Goal: Task Accomplishment & Management: Manage account settings

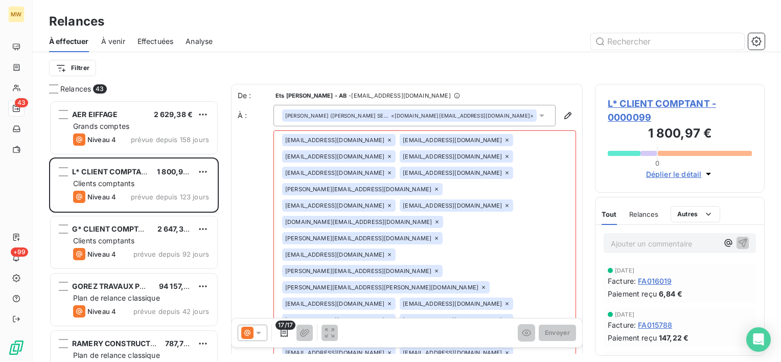
scroll to position [254, 162]
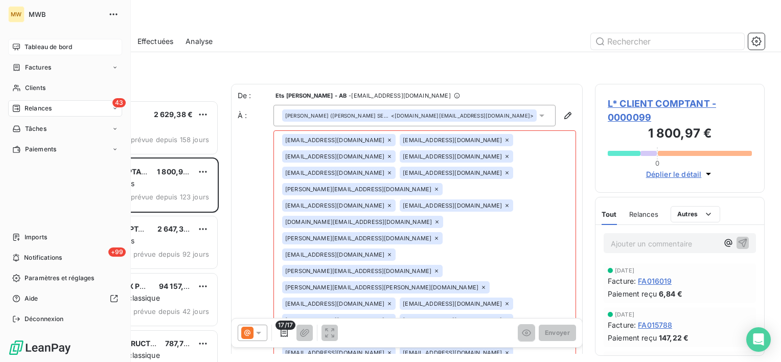
click at [42, 47] on span "Tableau de bord" at bounding box center [49, 46] width 48 height 9
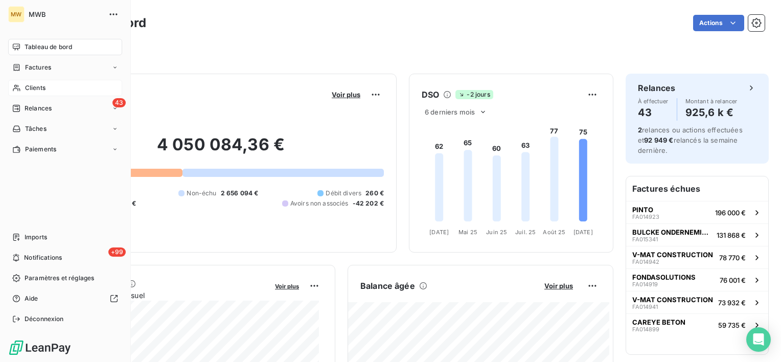
click at [39, 87] on span "Clients" at bounding box center [35, 87] width 20 height 9
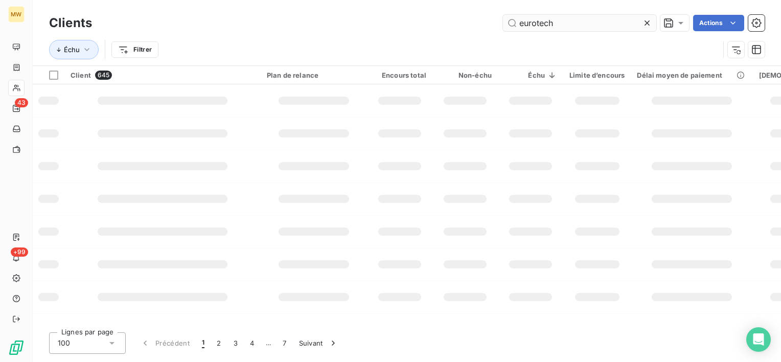
type input "eurotech"
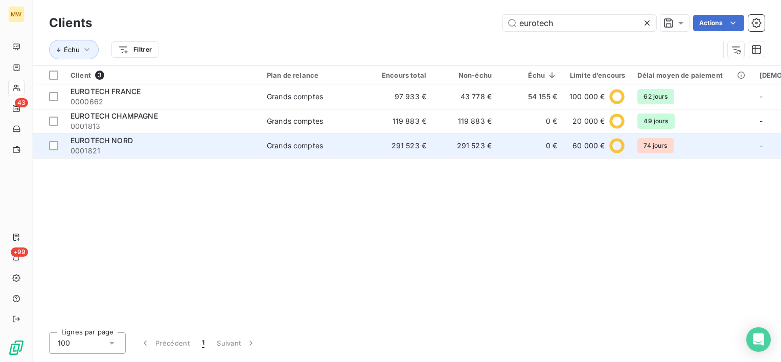
click at [138, 138] on div "EUROTECH NORD" at bounding box center [163, 140] width 184 height 10
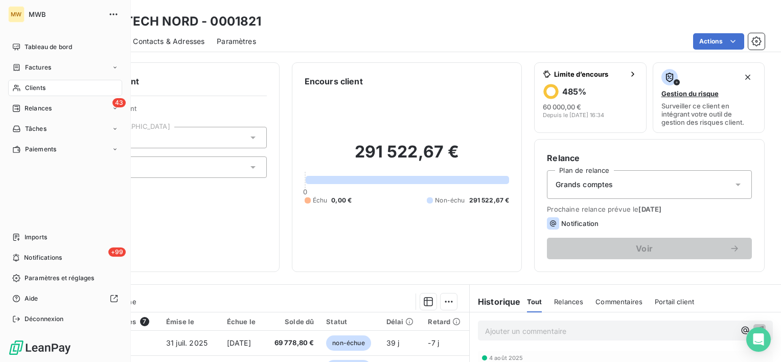
click at [38, 83] on span "Clients" at bounding box center [35, 87] width 20 height 9
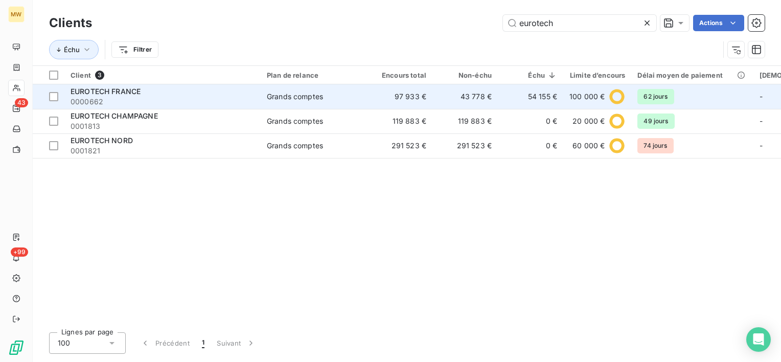
click at [184, 98] on span "0000662" at bounding box center [163, 102] width 184 height 10
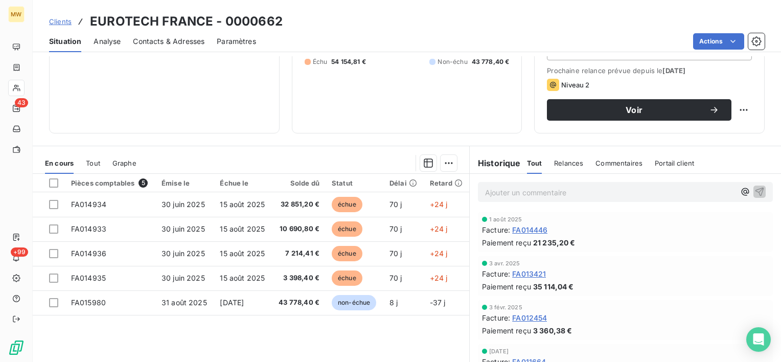
scroll to position [153, 0]
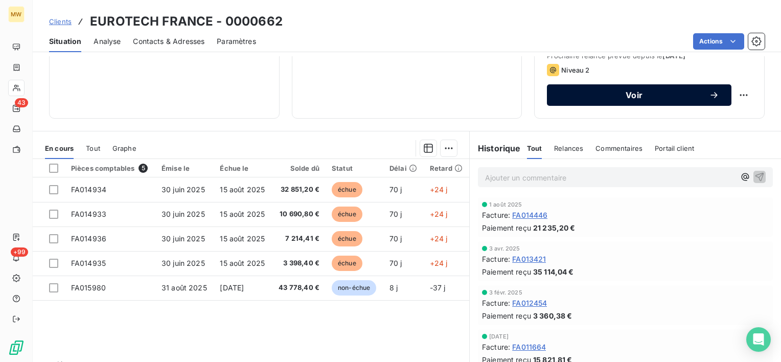
click at [665, 93] on span "Voir" at bounding box center [634, 95] width 150 height 8
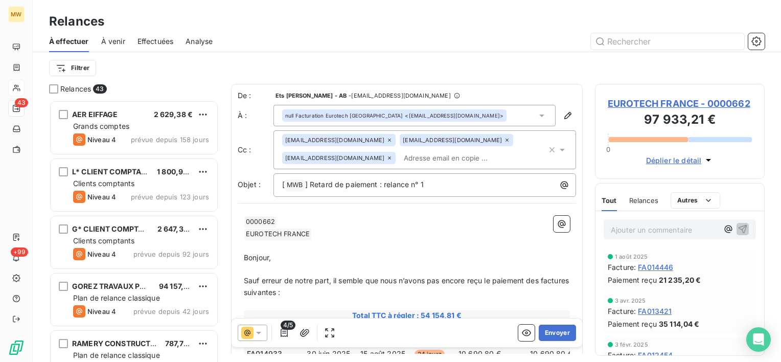
click at [387, 139] on icon at bounding box center [390, 140] width 6 height 6
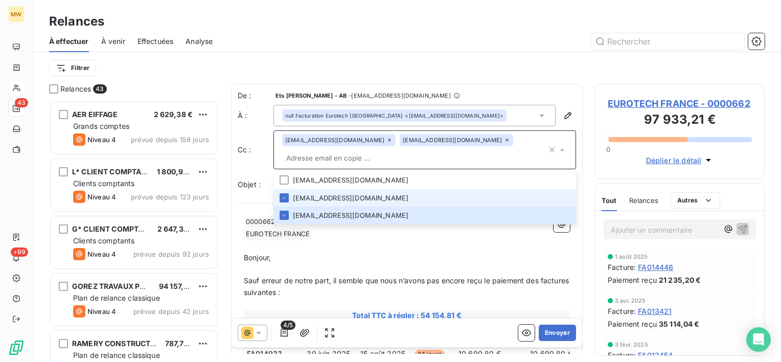
click at [539, 59] on div "Filtrer" at bounding box center [407, 67] width 716 height 19
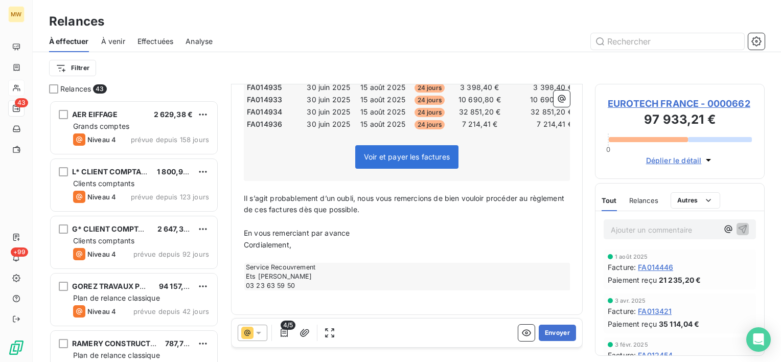
scroll to position [256, 0]
click at [545, 333] on button "Envoyer" at bounding box center [557, 333] width 37 height 16
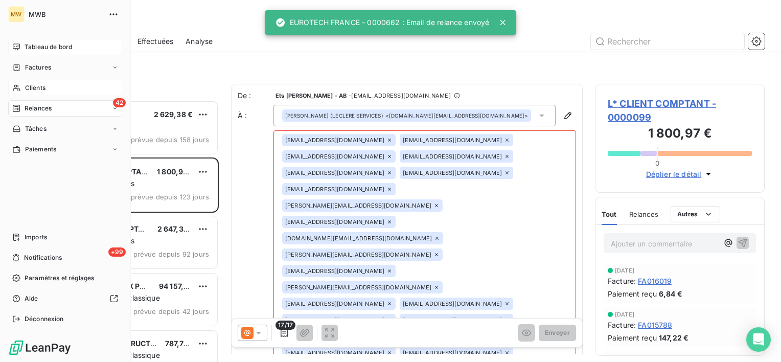
click at [25, 42] on span "Tableau de bord" at bounding box center [49, 46] width 48 height 9
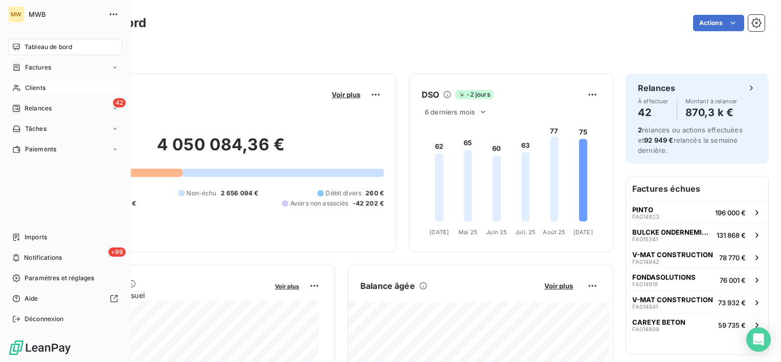
click at [40, 88] on span "Clients" at bounding box center [35, 87] width 20 height 9
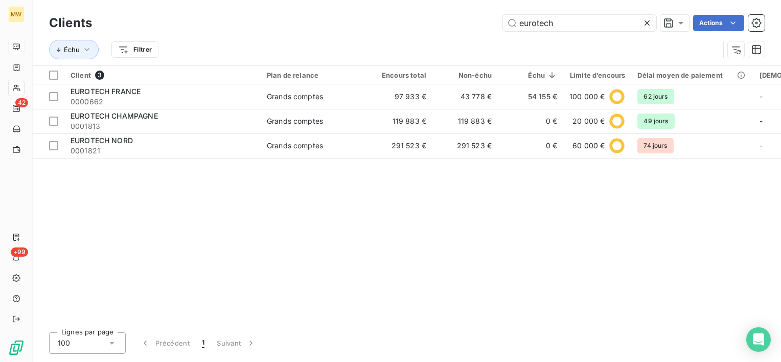
drag, startPoint x: 569, startPoint y: 25, endPoint x: 372, endPoint y: -14, distance: 200.3
click at [372, 0] on html "MW 42 +99 Clients eurotech Actions Échu Filtrer Client 3 Plan de relance Encour…" at bounding box center [390, 181] width 781 height 362
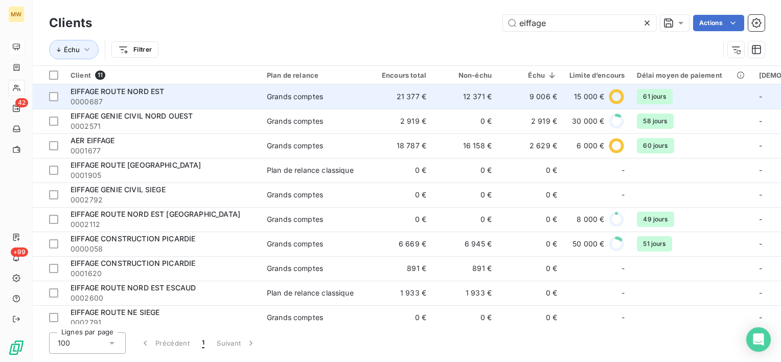
type input "eiffage"
click at [135, 94] on span "EIFFAGE ROUTE NORD EST" at bounding box center [118, 91] width 94 height 9
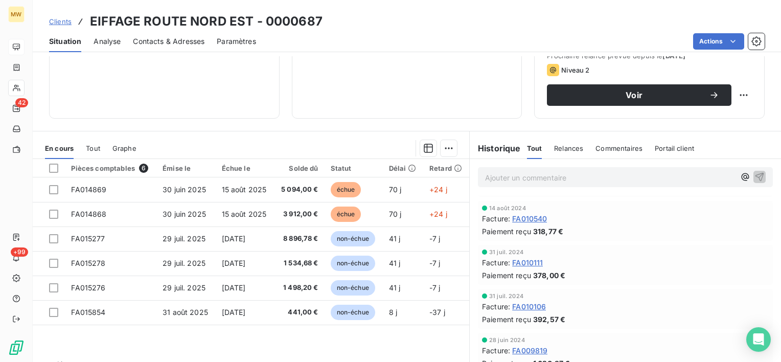
scroll to position [920, 0]
click at [616, 147] on span "Commentaires" at bounding box center [619, 148] width 47 height 8
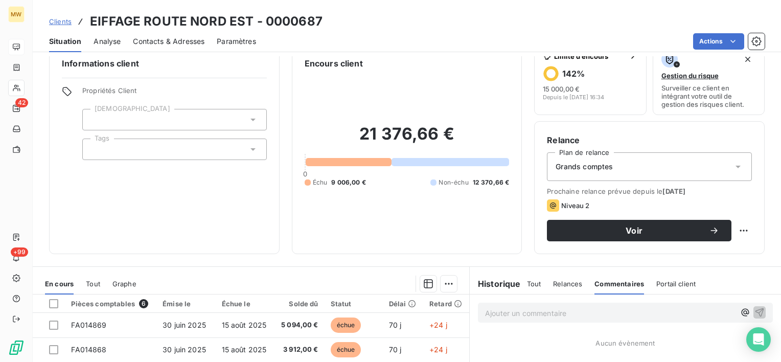
scroll to position [0, 0]
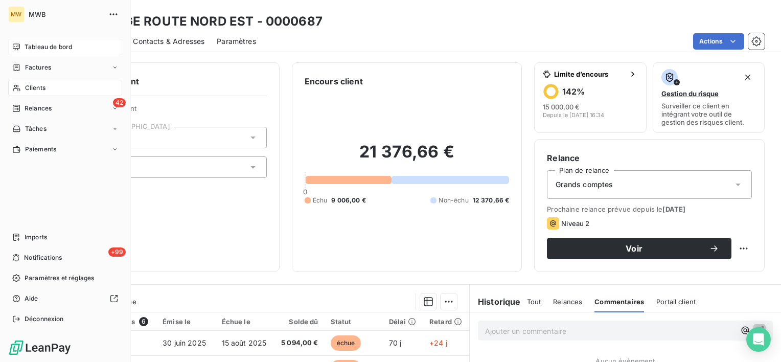
click at [29, 43] on span "Tableau de bord" at bounding box center [49, 46] width 48 height 9
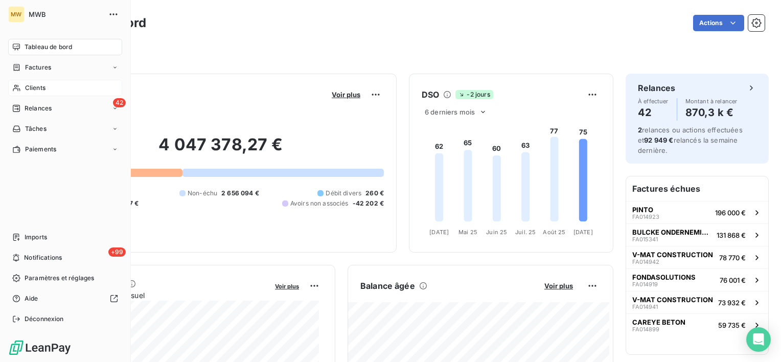
click at [44, 83] on span "Clients" at bounding box center [35, 87] width 20 height 9
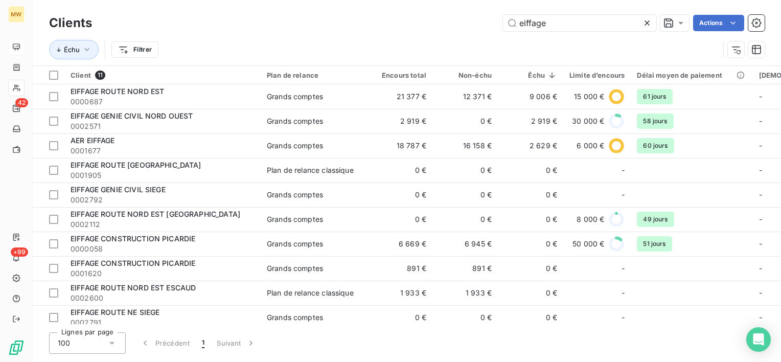
drag, startPoint x: 560, startPoint y: 21, endPoint x: 417, endPoint y: 36, distance: 143.5
click at [417, 36] on div "Clients eiffage Actions Échu Filtrer" at bounding box center [407, 38] width 716 height 53
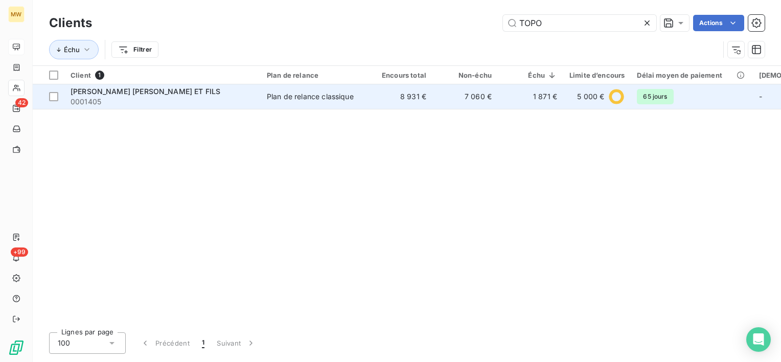
type input "TOPO"
click at [243, 98] on span "0001405" at bounding box center [163, 102] width 184 height 10
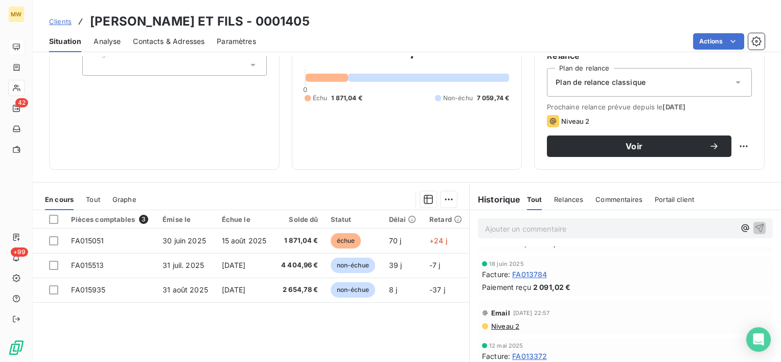
scroll to position [51, 0]
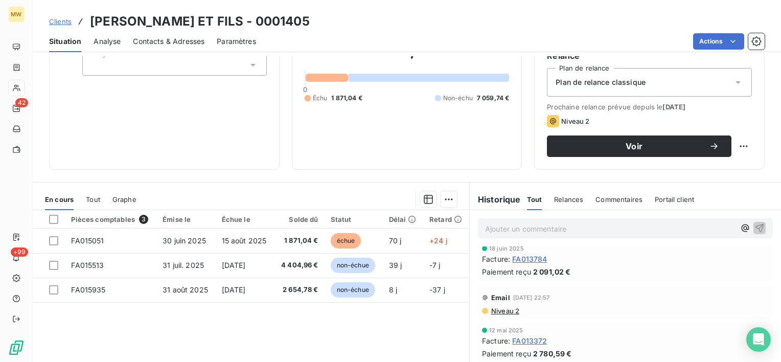
click at [499, 311] on span "Niveau 2" at bounding box center [504, 311] width 29 height 8
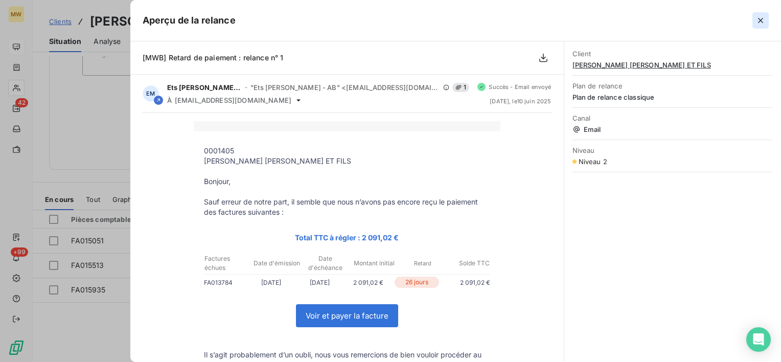
click at [760, 17] on icon "button" at bounding box center [761, 20] width 10 height 10
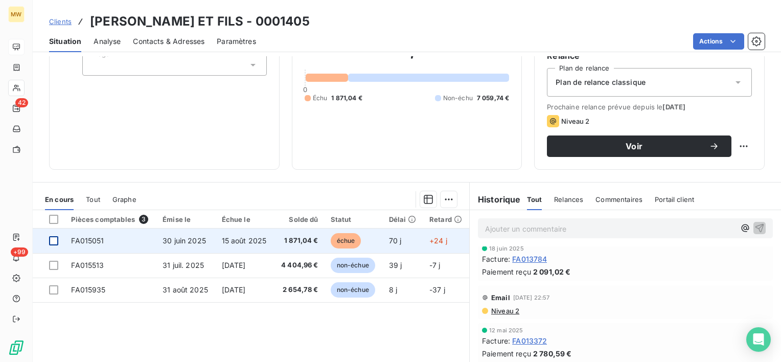
click at [52, 240] on div at bounding box center [53, 240] width 9 height 9
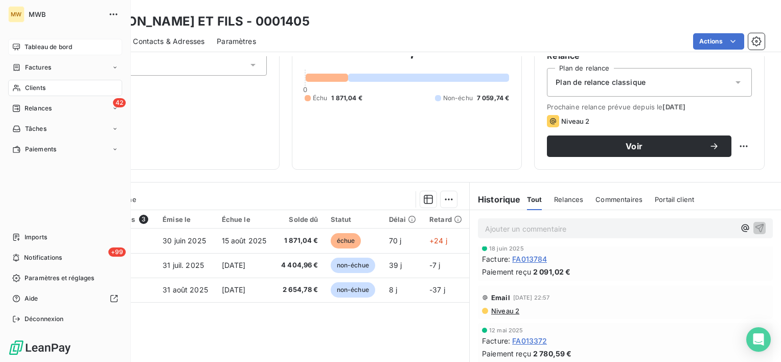
click at [28, 45] on span "Tableau de bord" at bounding box center [49, 46] width 48 height 9
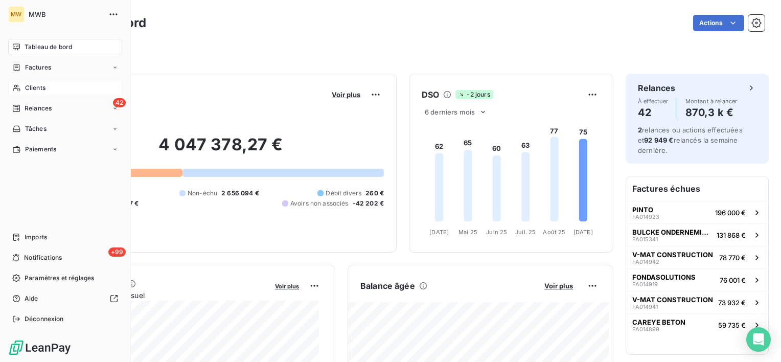
click at [28, 86] on span "Clients" at bounding box center [35, 87] width 20 height 9
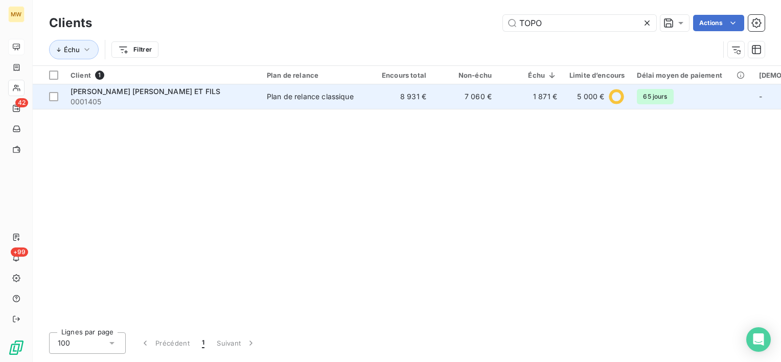
click at [237, 100] on span "0001405" at bounding box center [163, 102] width 184 height 10
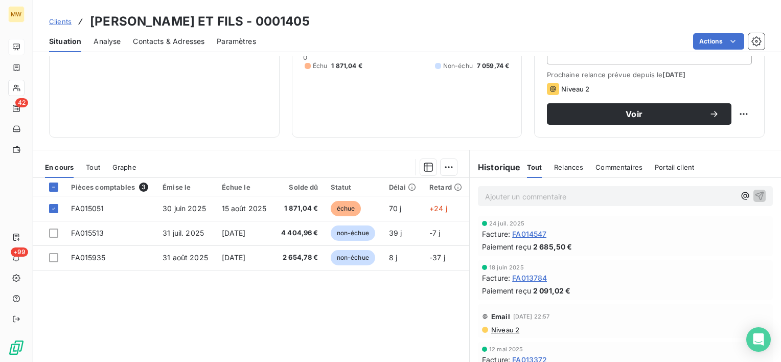
scroll to position [75, 0]
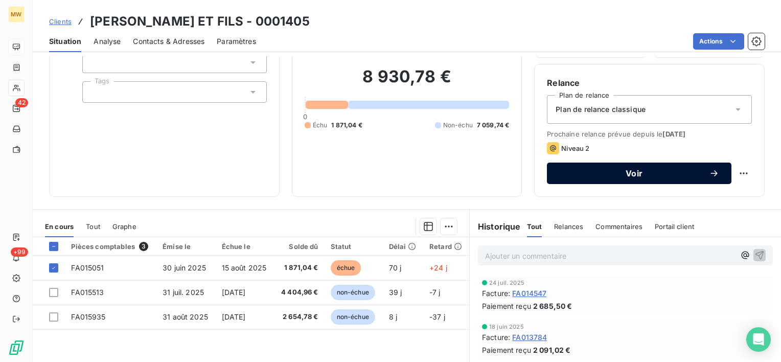
click at [594, 165] on button "Voir" at bounding box center [639, 173] width 185 height 21
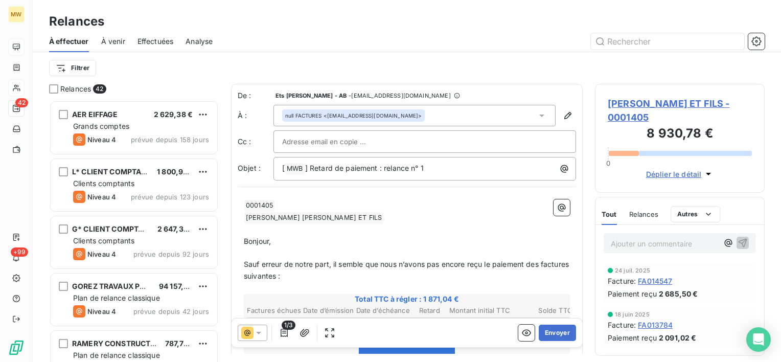
click at [536, 139] on div at bounding box center [424, 141] width 285 height 15
click at [530, 107] on div "null FACTURES <[EMAIL_ADDRESS][DOMAIN_NAME]>" at bounding box center [415, 115] width 282 height 21
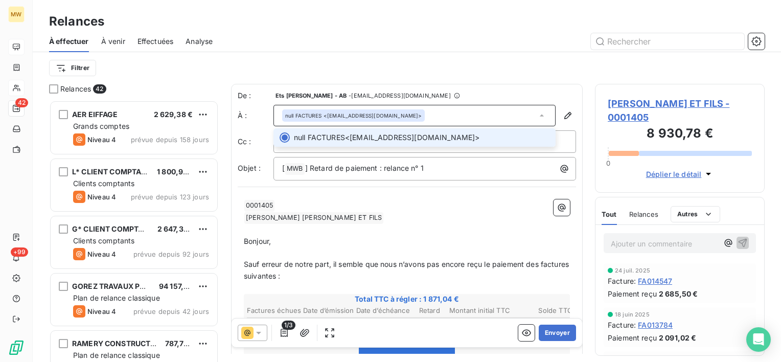
click at [532, 108] on div "null FACTURES <[EMAIL_ADDRESS][DOMAIN_NAME]>" at bounding box center [415, 115] width 282 height 21
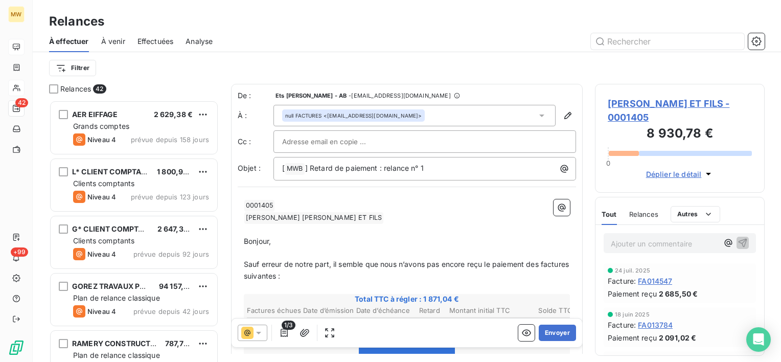
click at [356, 229] on p "﻿" at bounding box center [407, 230] width 326 height 12
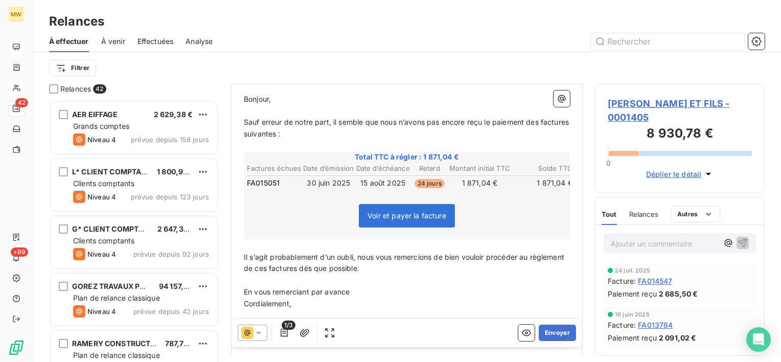
scroll to position [202, 0]
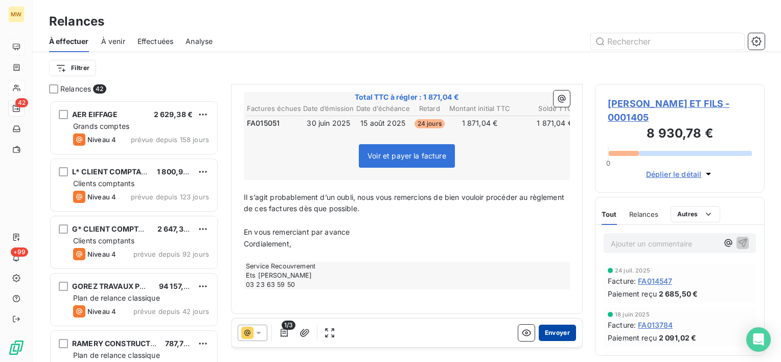
click at [549, 337] on button "Envoyer" at bounding box center [557, 333] width 37 height 16
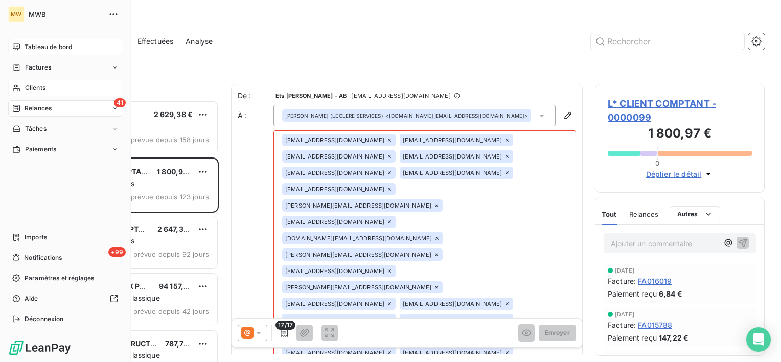
click at [26, 43] on span "Tableau de bord" at bounding box center [49, 46] width 48 height 9
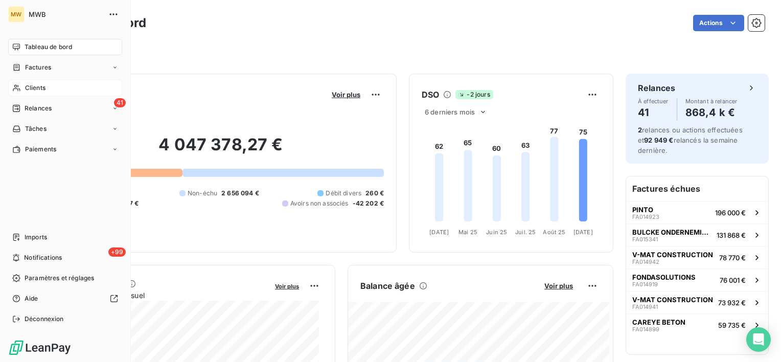
click at [56, 89] on div "Clients" at bounding box center [65, 88] width 114 height 16
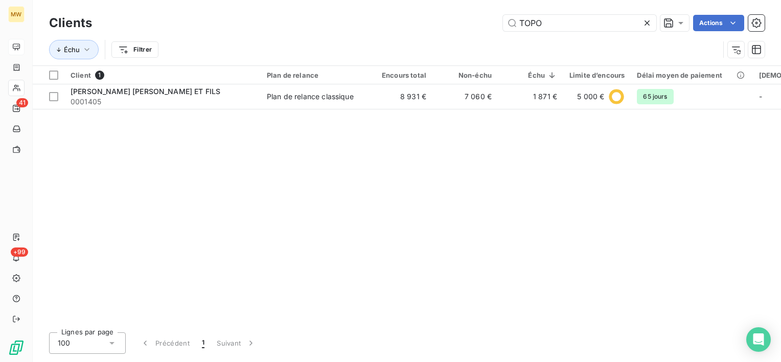
drag, startPoint x: 555, startPoint y: 18, endPoint x: 473, endPoint y: 22, distance: 81.4
click at [473, 22] on div "TOPO Actions" at bounding box center [434, 23] width 661 height 16
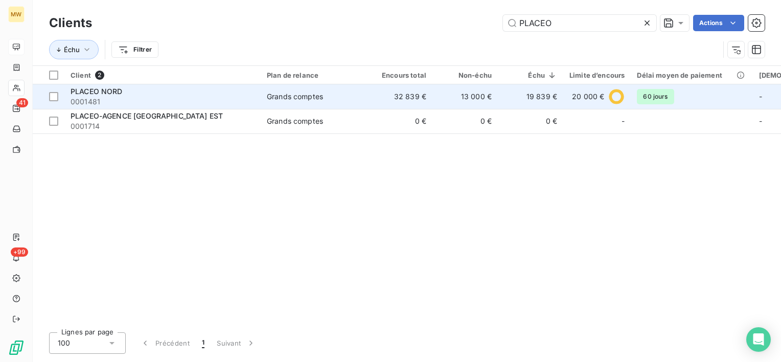
type input "PLACEO"
click at [192, 93] on div "PLACEO NORD" at bounding box center [163, 91] width 184 height 10
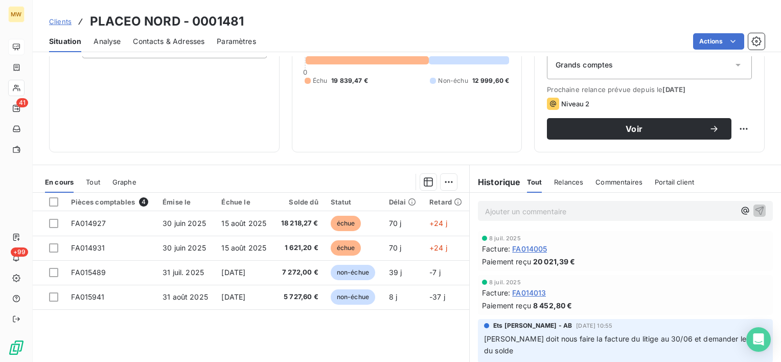
scroll to position [102, 0]
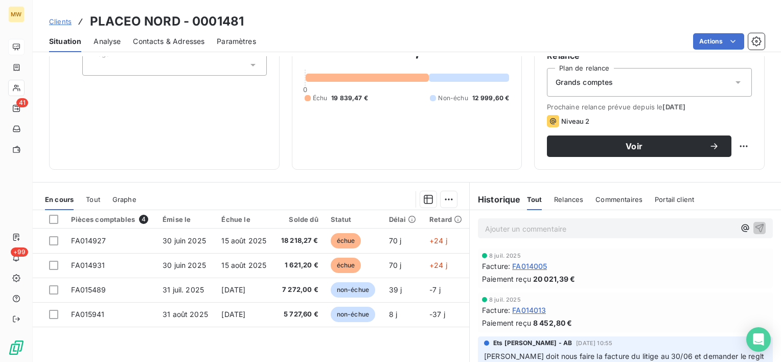
click at [539, 227] on p "Ajouter un commentaire ﻿" at bounding box center [610, 228] width 250 height 13
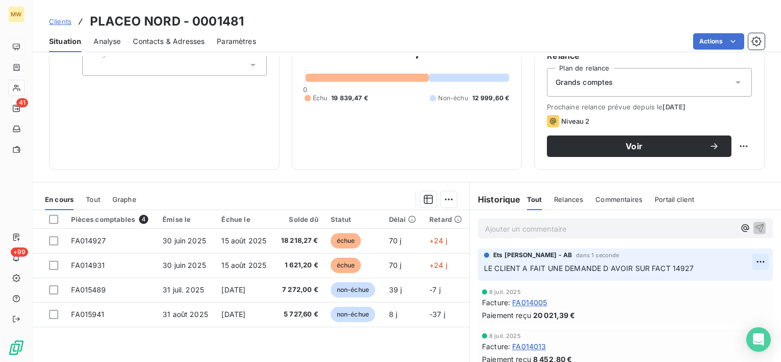
click at [744, 259] on html "MW 41 +99 Clients PLACEO NORD - 0001481 Situation Analyse Contacts & Adresses P…" at bounding box center [390, 181] width 781 height 362
click at [730, 279] on div "Editer" at bounding box center [720, 284] width 57 height 16
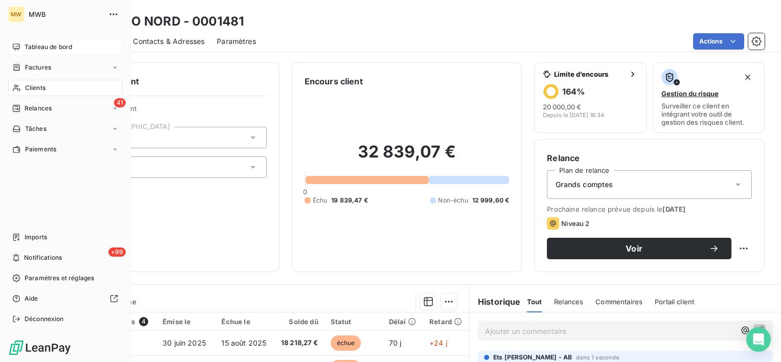
click at [40, 89] on span "Clients" at bounding box center [35, 87] width 20 height 9
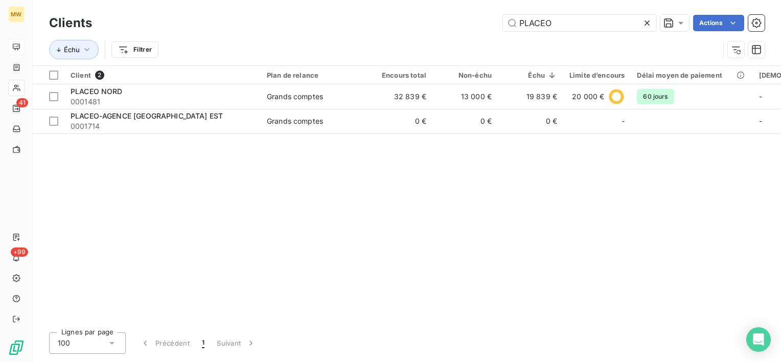
drag, startPoint x: 586, startPoint y: 22, endPoint x: 317, endPoint y: 8, distance: 269.3
click at [317, 8] on div "Clients PLACEO Actions Échu Filtrer" at bounding box center [407, 32] width 749 height 65
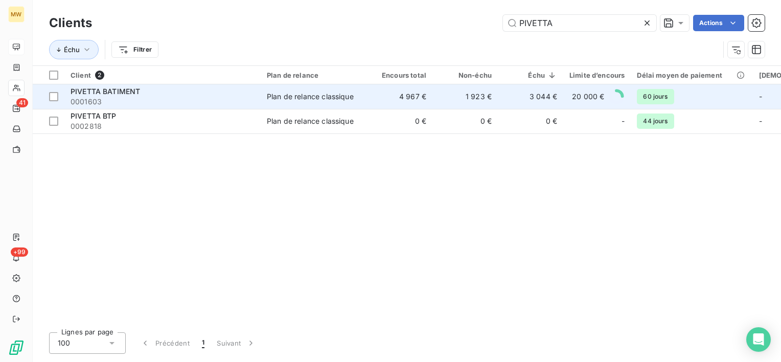
type input "PIVETTA"
click at [229, 98] on span "0001603" at bounding box center [163, 102] width 184 height 10
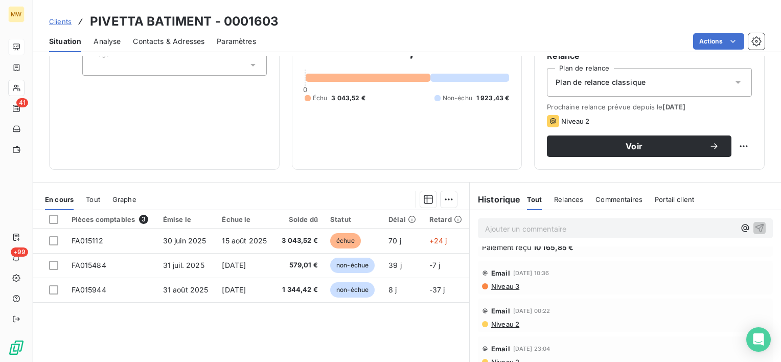
scroll to position [102, 0]
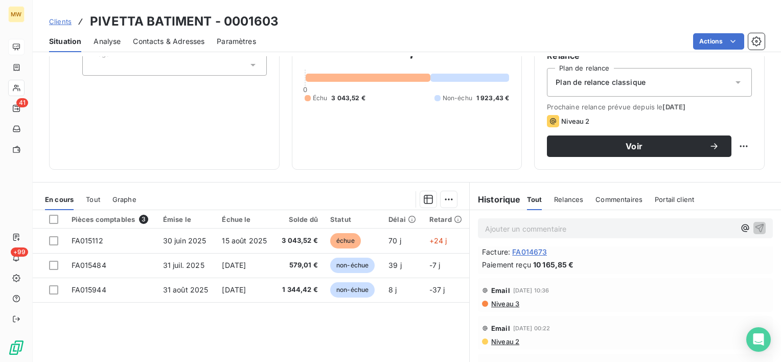
click at [506, 302] on span "Niveau 3" at bounding box center [504, 304] width 29 height 8
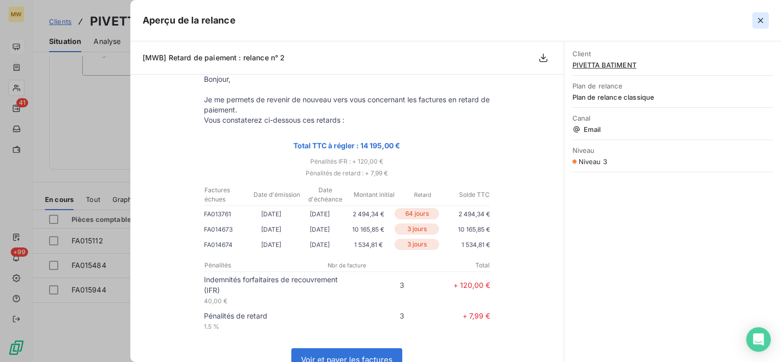
click at [765, 20] on icon "button" at bounding box center [761, 20] width 10 height 10
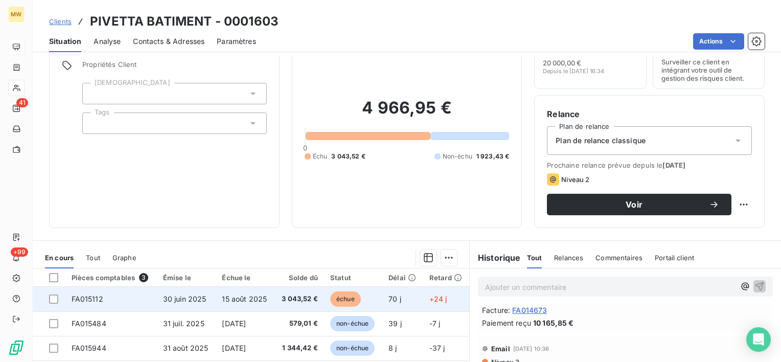
scroll to position [0, 0]
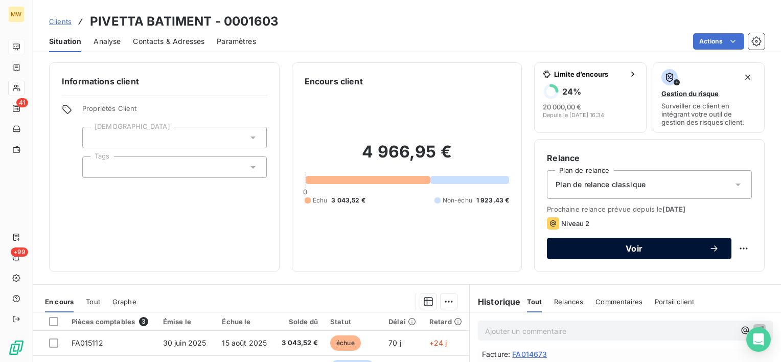
click at [583, 254] on button "Voir" at bounding box center [639, 248] width 185 height 21
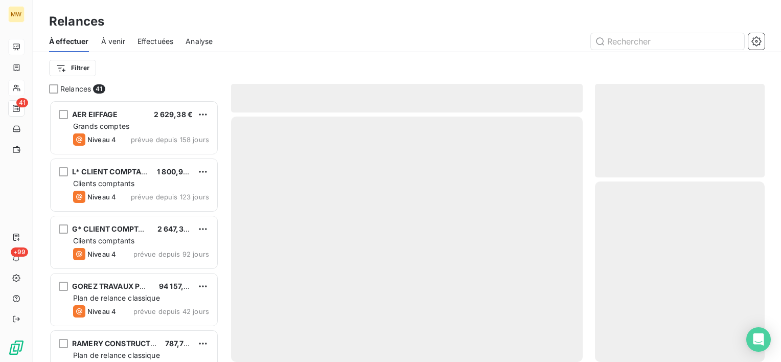
scroll to position [254, 162]
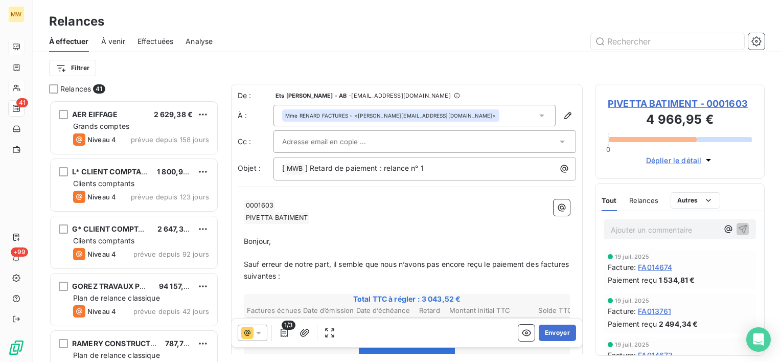
click at [537, 110] on icon at bounding box center [542, 115] width 10 height 10
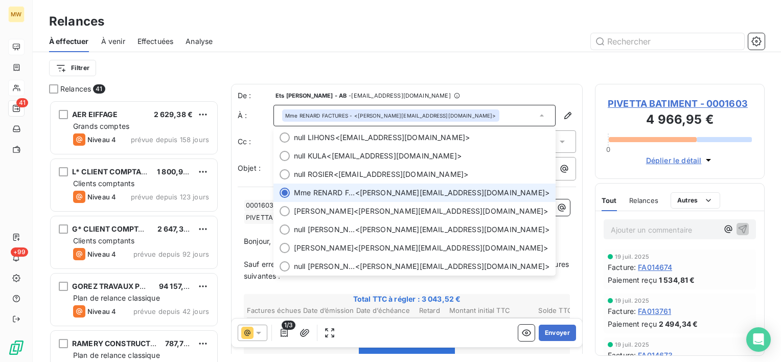
click at [537, 110] on icon at bounding box center [542, 115] width 10 height 10
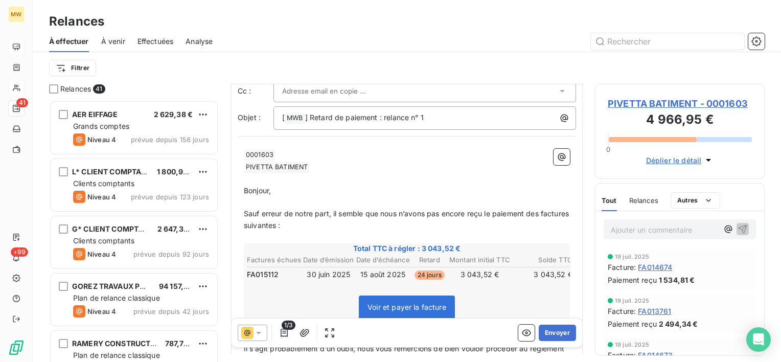
scroll to position [102, 0]
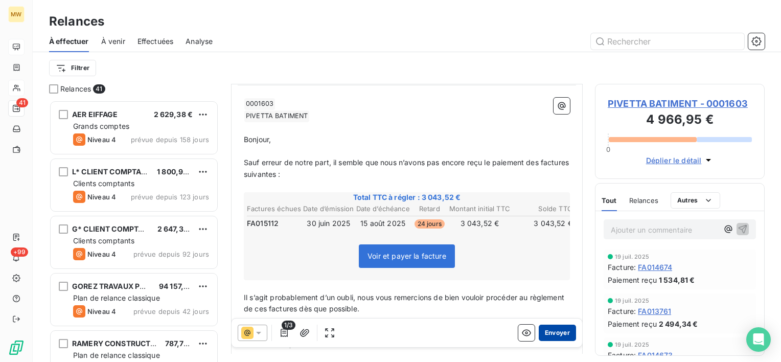
click at [550, 329] on button "Envoyer" at bounding box center [557, 333] width 37 height 16
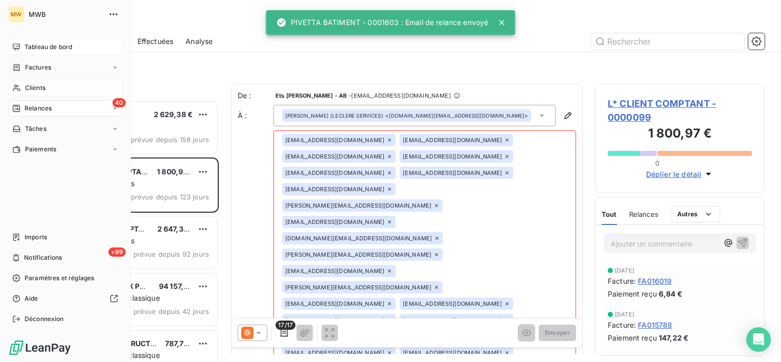
click at [25, 46] on span "Tableau de bord" at bounding box center [49, 46] width 48 height 9
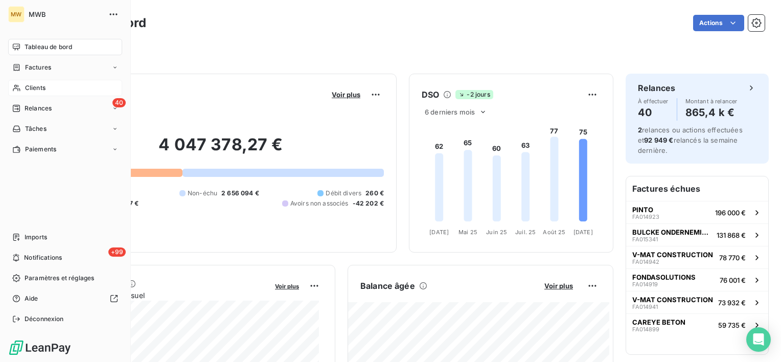
drag, startPoint x: 45, startPoint y: 84, endPoint x: 73, endPoint y: 89, distance: 28.2
click at [45, 84] on span "Clients" at bounding box center [35, 87] width 20 height 9
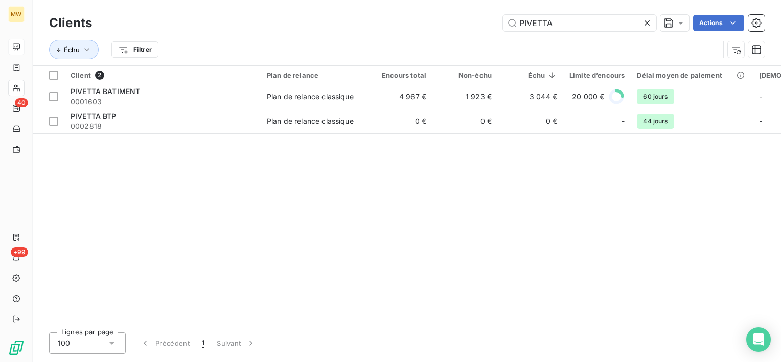
drag, startPoint x: 597, startPoint y: 20, endPoint x: 337, endPoint y: -1, distance: 260.6
click at [337, 0] on html "MW 40 +99 Clients PIVETTA Actions Échu Filtrer Client 2 Plan de relance Encours…" at bounding box center [390, 181] width 781 height 362
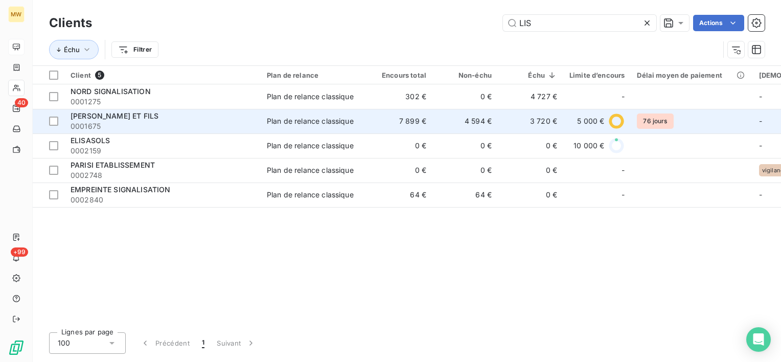
type input "LIS"
click at [121, 123] on span "0001675" at bounding box center [163, 126] width 184 height 10
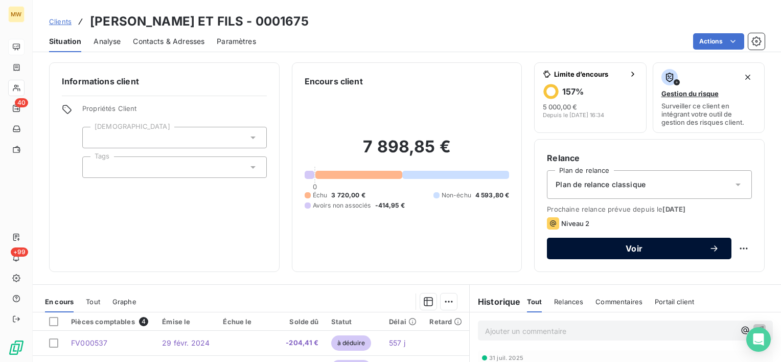
click at [612, 243] on div "Voir" at bounding box center [639, 248] width 160 height 10
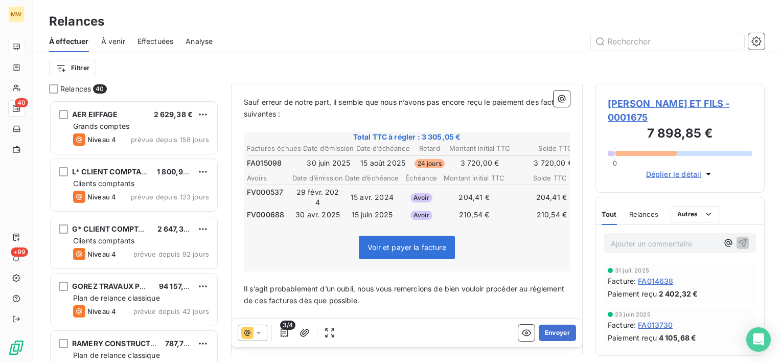
scroll to position [151, 0]
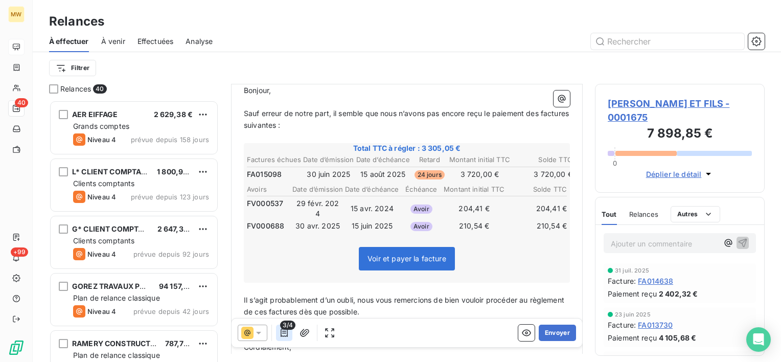
click at [286, 330] on icon "button" at bounding box center [284, 333] width 10 height 10
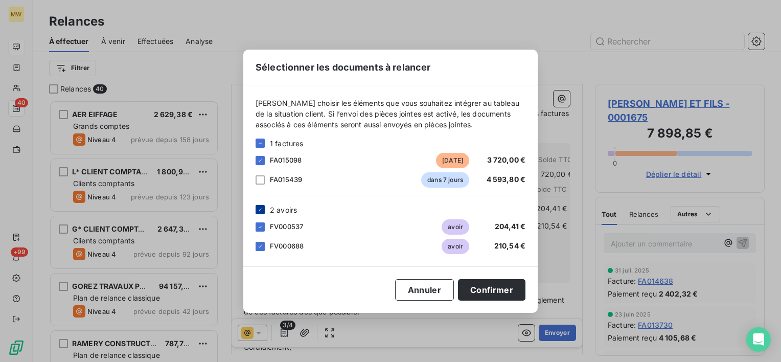
click at [256, 211] on div at bounding box center [260, 209] width 9 height 9
click at [489, 293] on button "Confirmer" at bounding box center [491, 289] width 67 height 21
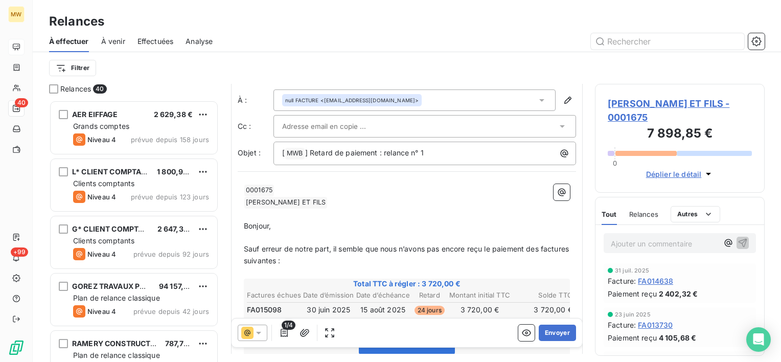
scroll to position [0, 0]
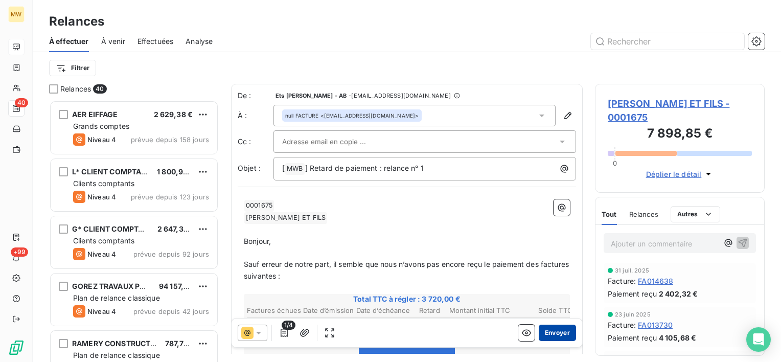
click at [546, 331] on button "Envoyer" at bounding box center [557, 333] width 37 height 16
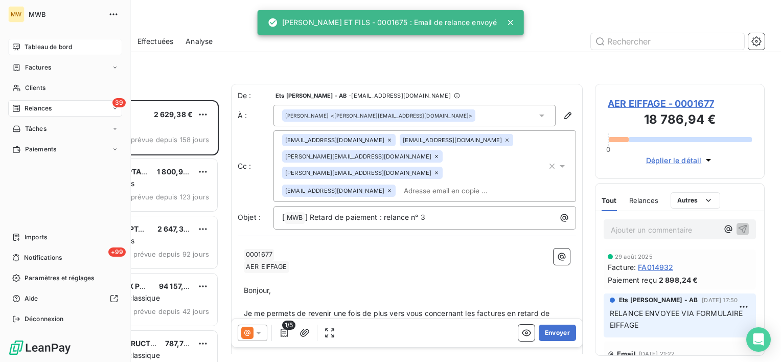
click at [39, 45] on span "Tableau de bord" at bounding box center [49, 46] width 48 height 9
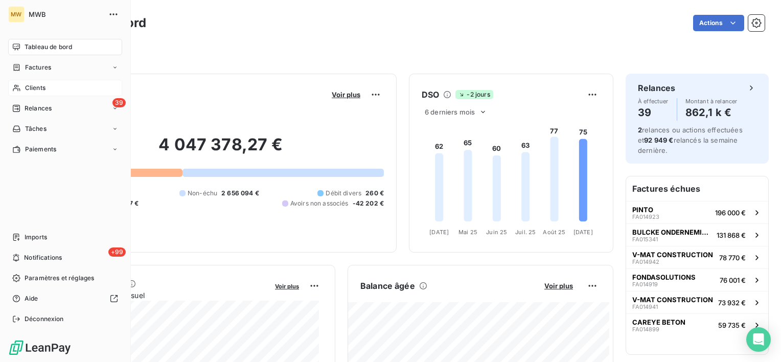
drag, startPoint x: 27, startPoint y: 89, endPoint x: 72, endPoint y: 89, distance: 45.0
click at [27, 89] on span "Clients" at bounding box center [35, 87] width 20 height 9
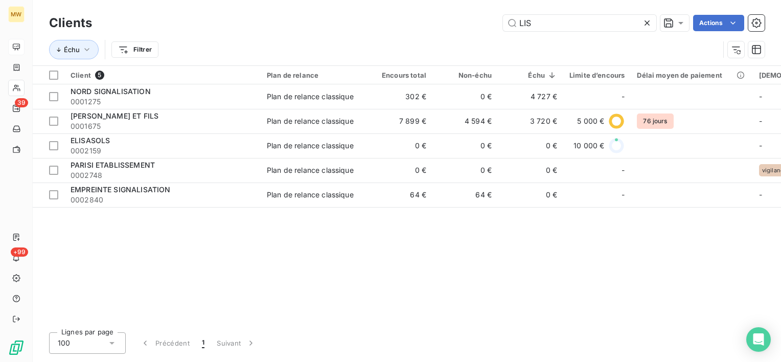
drag, startPoint x: 537, startPoint y: 29, endPoint x: 484, endPoint y: 37, distance: 53.9
click at [484, 37] on div "Clients LIS Actions Échu Filtrer" at bounding box center [407, 38] width 716 height 53
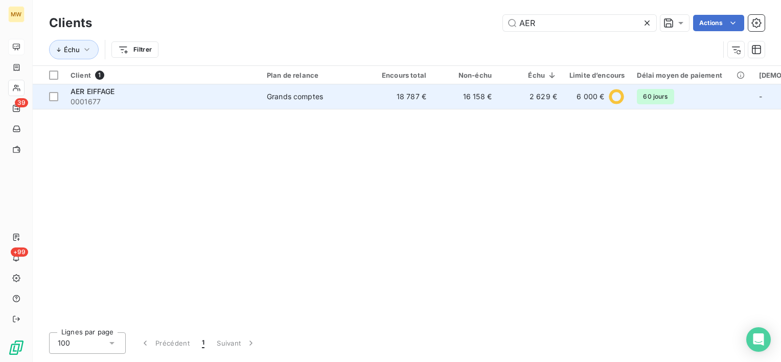
type input "AER"
click at [225, 89] on div "AER EIFFAGE" at bounding box center [163, 91] width 184 height 10
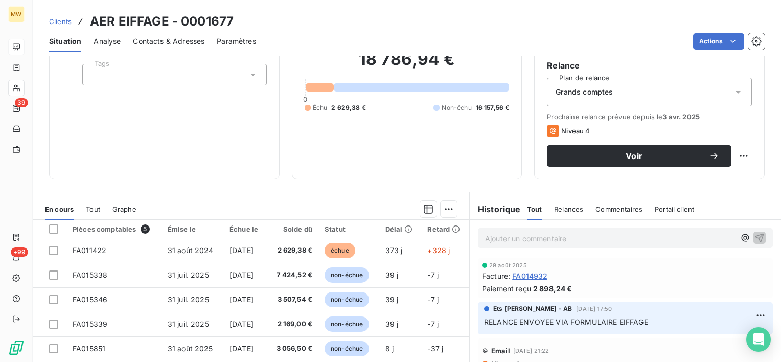
scroll to position [102, 0]
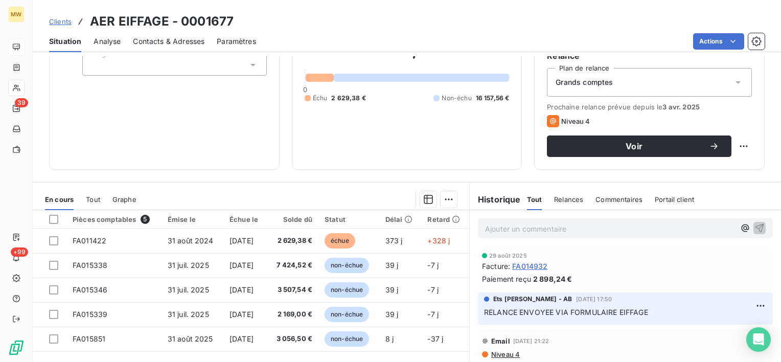
click at [622, 202] on span "Commentaires" at bounding box center [619, 199] width 47 height 8
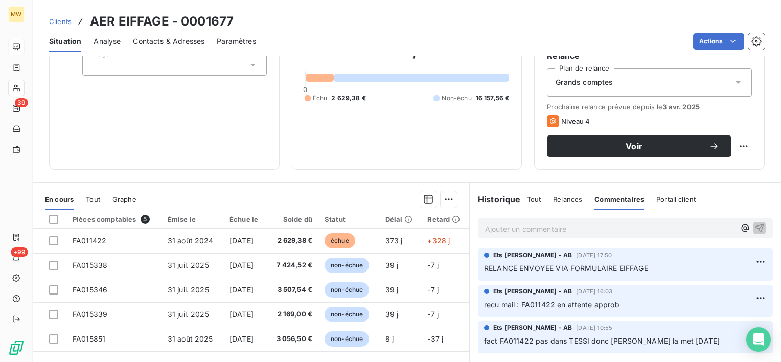
click at [668, 200] on span "Portail client" at bounding box center [676, 199] width 39 height 8
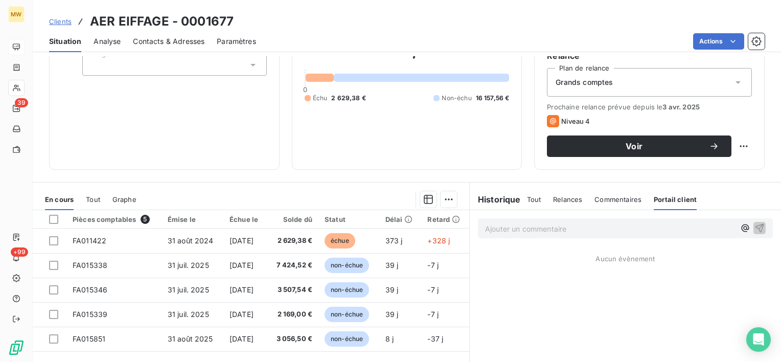
click at [609, 202] on div "Commentaires" at bounding box center [618, 199] width 47 height 21
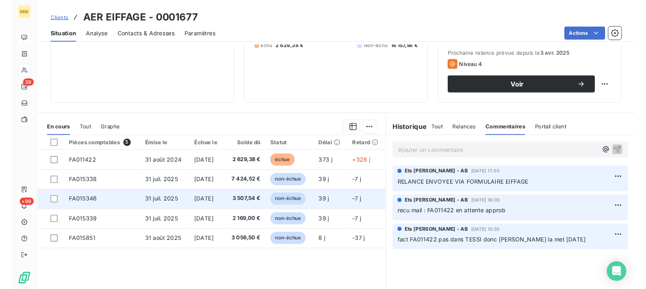
scroll to position [153, 0]
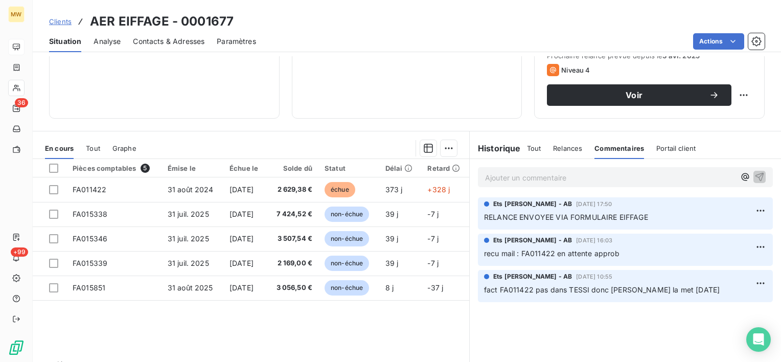
click at [704, 177] on p "Ajouter un commentaire ﻿" at bounding box center [610, 177] width 250 height 13
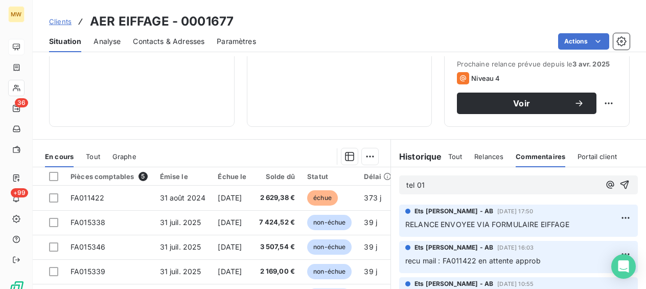
click at [426, 189] on p "tel 01" at bounding box center [503, 185] width 194 height 12
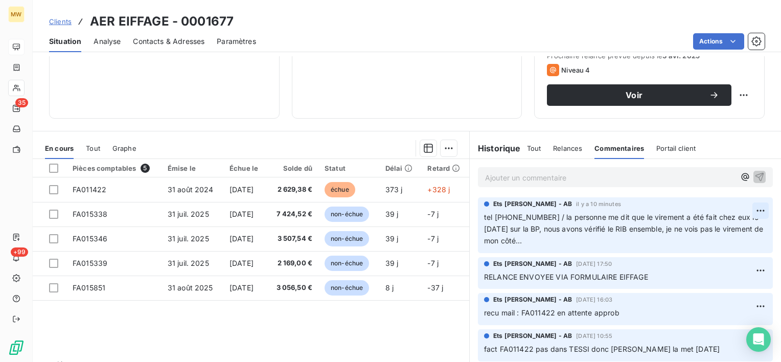
click at [749, 207] on html "MW 35 +99 Clients AER EIFFAGE - 0001677 Situation Analyse Contacts & Adresses P…" at bounding box center [390, 181] width 781 height 362
click at [726, 239] on div "Editer" at bounding box center [728, 232] width 57 height 16
click at [758, 210] on html "MW 35 +99 Clients AER EIFFAGE - 0001677 Situation Analyse Contacts & Adresses P…" at bounding box center [390, 181] width 781 height 362
click at [739, 227] on div "Editer" at bounding box center [728, 232] width 57 height 16
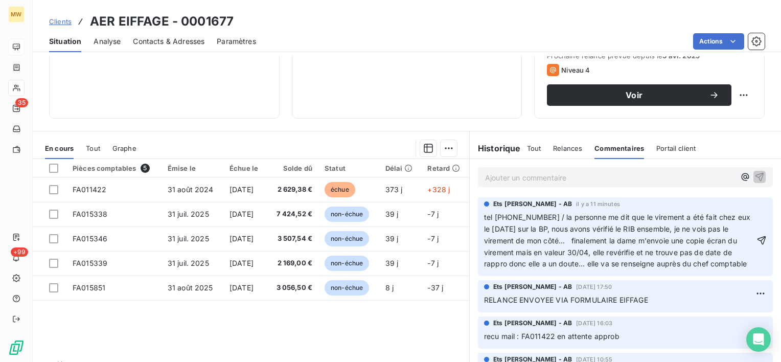
click at [652, 261] on span "tel [PHONE_NUMBER] / la personne me dit que le virement a été fait chez eux le …" at bounding box center [618, 241] width 268 height 56
click at [691, 270] on p "tel [PHONE_NUMBER] / la personne me dit que le virement a été fait chez eux le …" at bounding box center [619, 241] width 270 height 58
click at [681, 262] on span "tel [PHONE_NUMBER] / la personne me dit que le virement a été fait chez eux le …" at bounding box center [618, 241] width 268 height 56
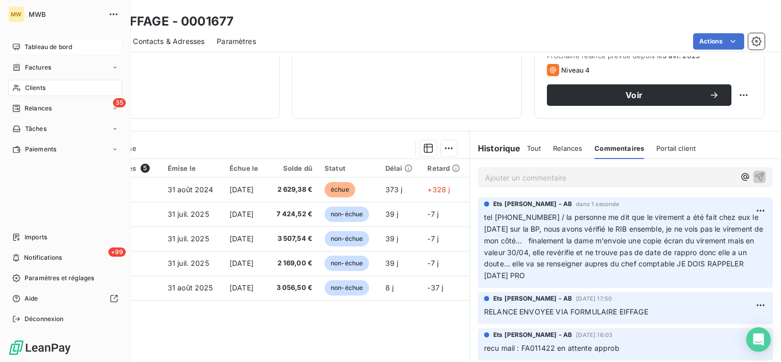
click at [35, 47] on span "Tableau de bord" at bounding box center [49, 46] width 48 height 9
